Goal: Transaction & Acquisition: Purchase product/service

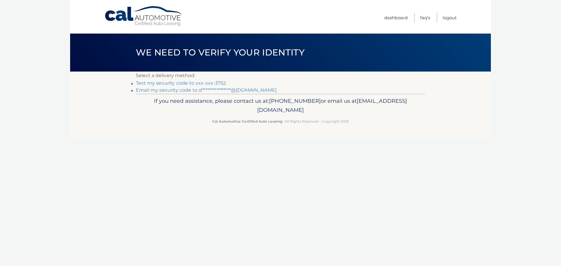
click at [204, 82] on link "Text my security code to xxx-xxx-3752" at bounding box center [181, 83] width 90 height 6
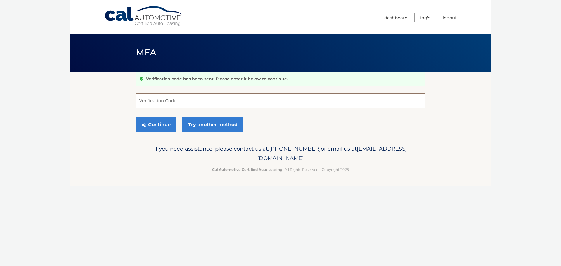
click at [231, 103] on input "Verification Code" at bounding box center [280, 101] width 289 height 15
type input "827757"
click at [136, 118] on button "Continue" at bounding box center [156, 125] width 41 height 15
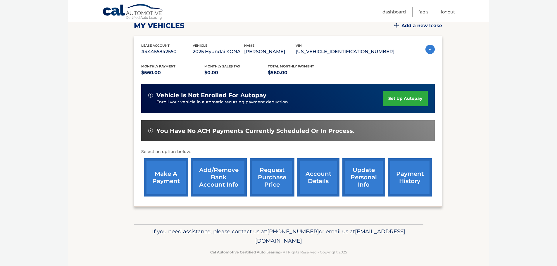
scroll to position [88, 0]
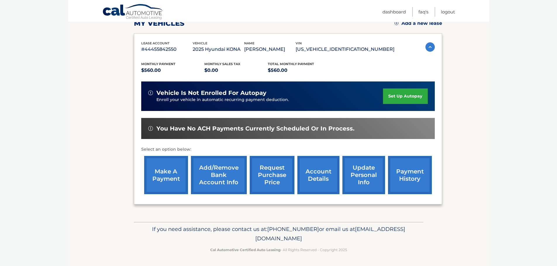
click at [163, 173] on link "make a payment" at bounding box center [166, 175] width 44 height 38
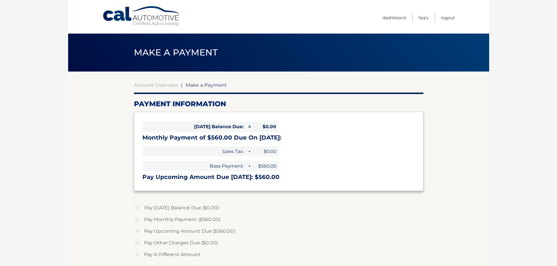
select select "M2NjOGIzYmItYjdmYi00Y2VkLWJiN2EtNjk3ZDM5NGNkM2Fi"
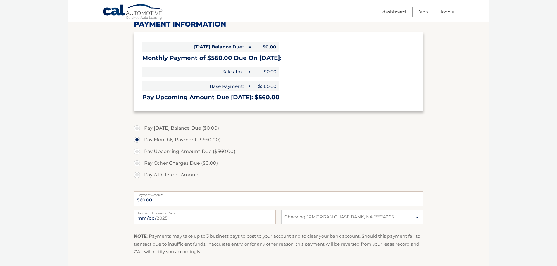
scroll to position [88, 0]
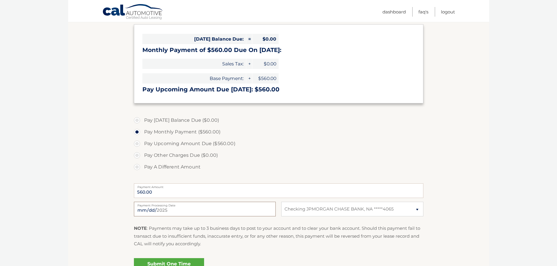
click at [197, 208] on input "2025-09-18" at bounding box center [205, 209] width 142 height 15
type input "2025-09-26"
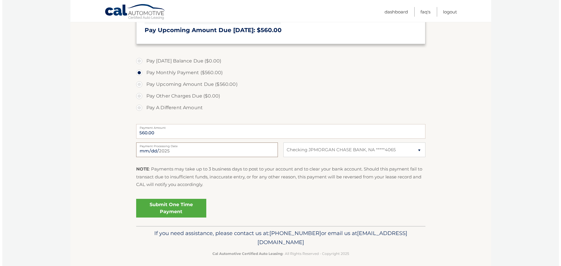
scroll to position [151, 0]
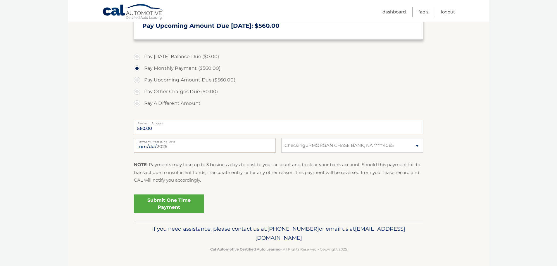
click at [139, 80] on label "Pay Upcoming Amount Due ($560.00)" at bounding box center [278, 80] width 289 height 12
click at [139, 80] on input "Pay Upcoming Amount Due ($560.00)" at bounding box center [139, 78] width 6 height 9
radio input "true"
click at [183, 203] on link "Submit One Time Payment" at bounding box center [169, 204] width 70 height 19
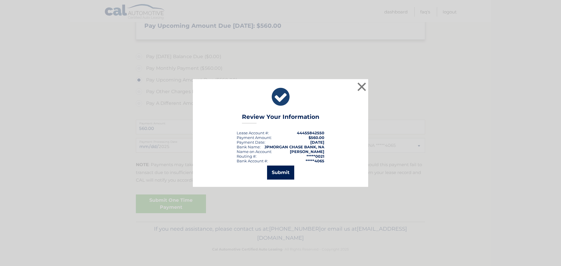
click at [287, 173] on button "Submit" at bounding box center [280, 173] width 27 height 14
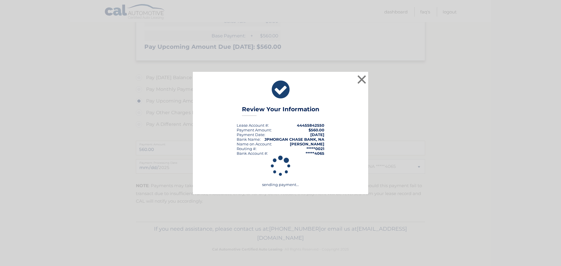
scroll to position [130, 0]
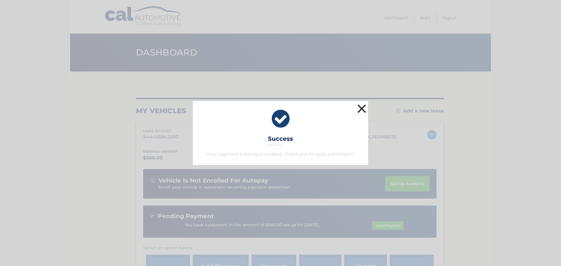
click at [359, 109] on button "×" at bounding box center [362, 109] width 12 height 12
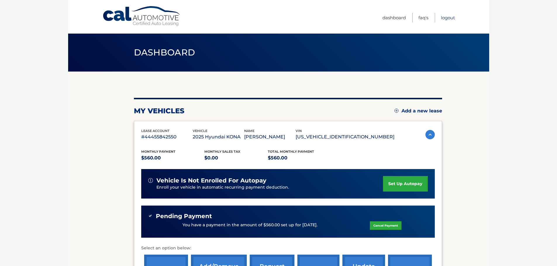
click at [452, 18] on link "Logout" at bounding box center [448, 18] width 14 height 10
